Goal: Find contact information: Find contact information

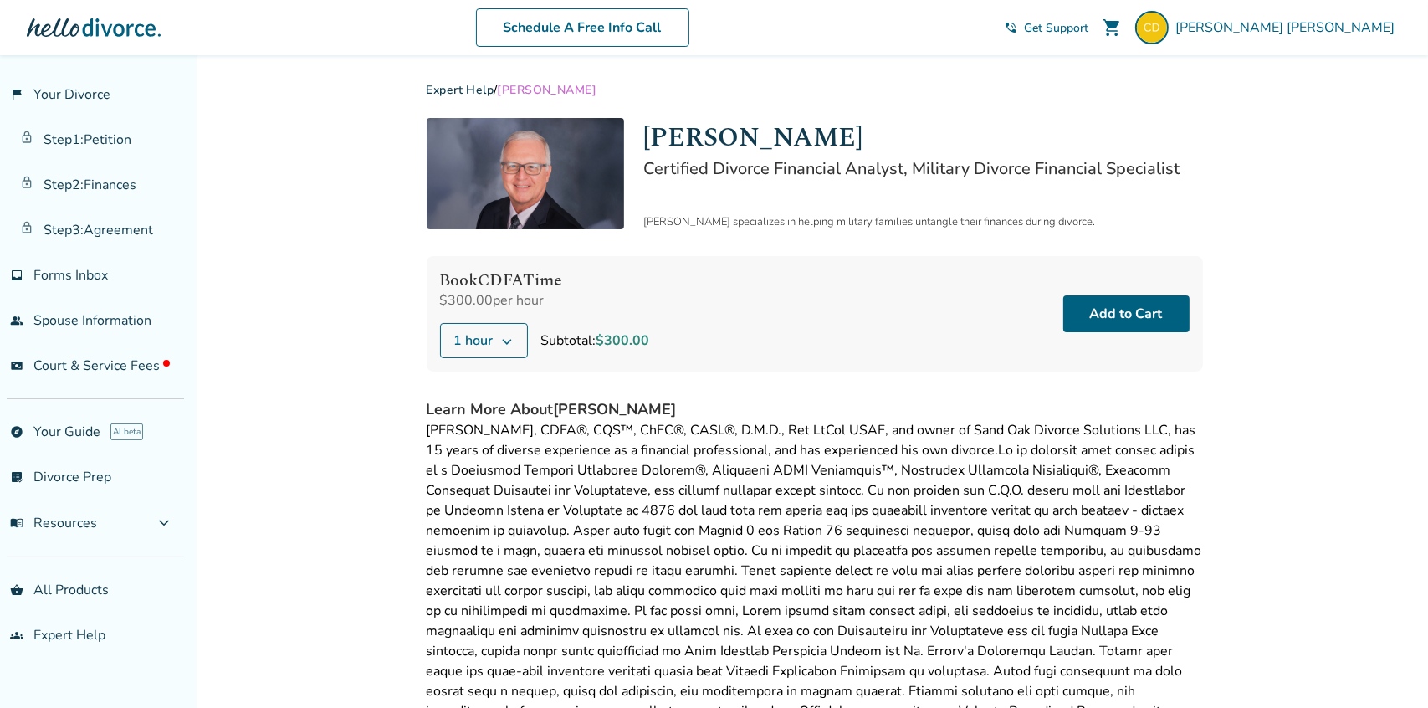
click at [729, 138] on h1 "[PERSON_NAME]" at bounding box center [923, 137] width 559 height 39
copy h1 "[PERSON_NAME]"
